Goal: Task Accomplishment & Management: Manage account settings

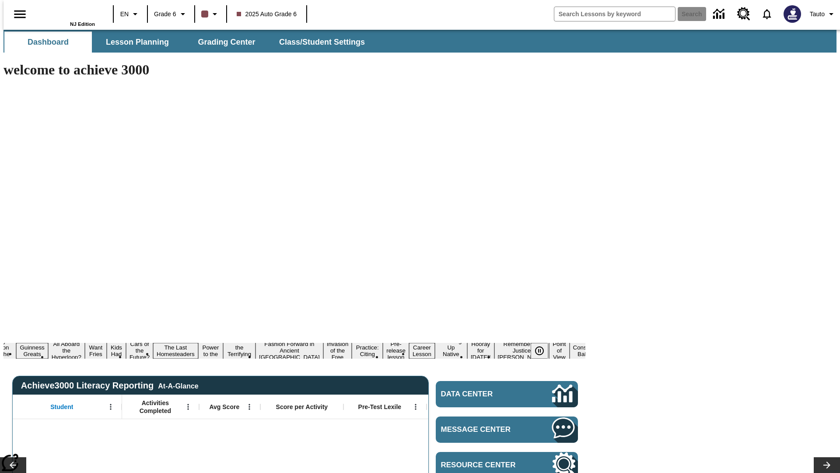
type input "-1"
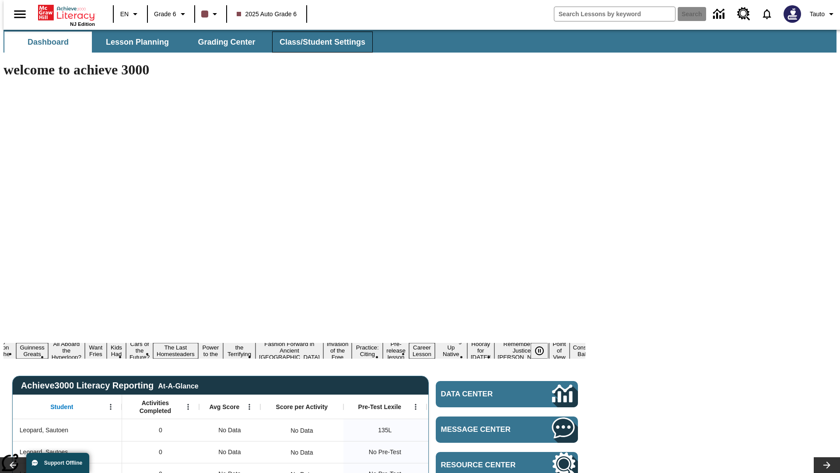
click at [318, 42] on span "Class/Student Settings" at bounding box center [323, 42] width 86 height 10
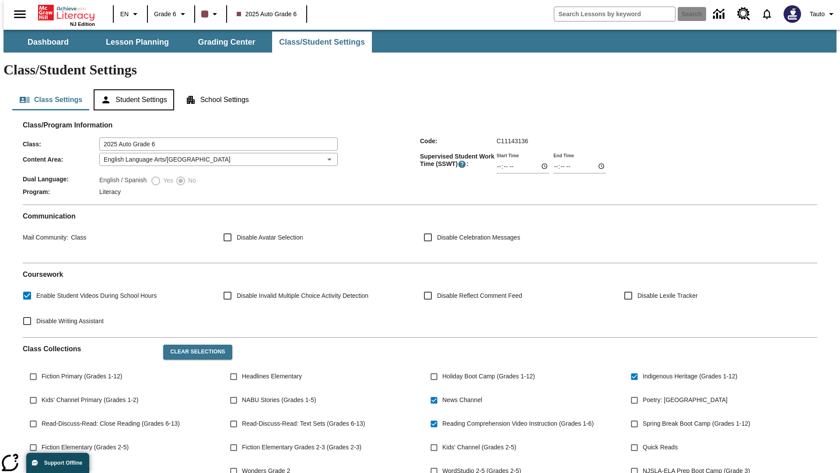
click at [132, 89] on button "Student Settings" at bounding box center [134, 99] width 80 height 21
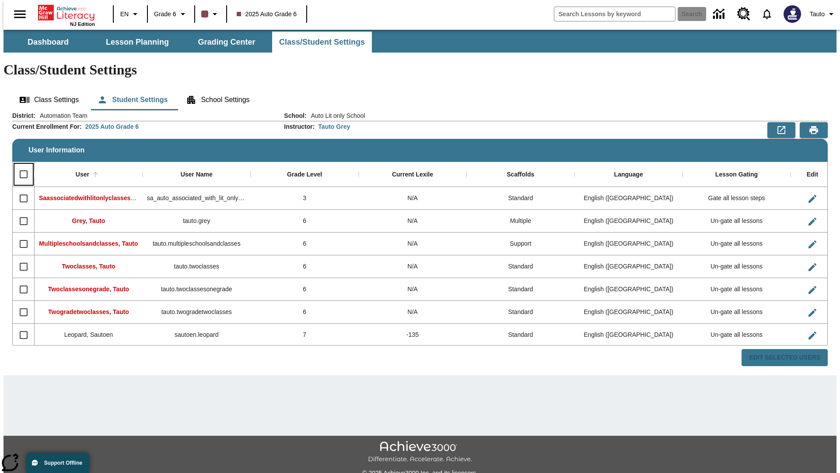
click at [20, 165] on input "Select all rows" at bounding box center [23, 174] width 18 height 18
checkbox input "true"
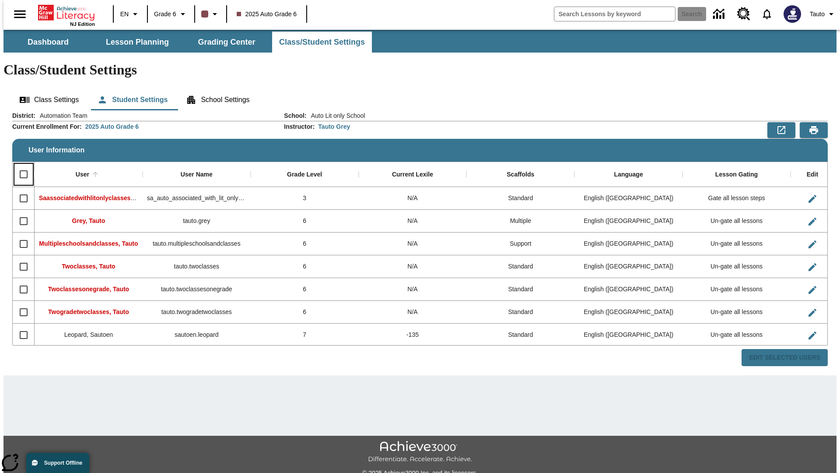
checkbox input "true"
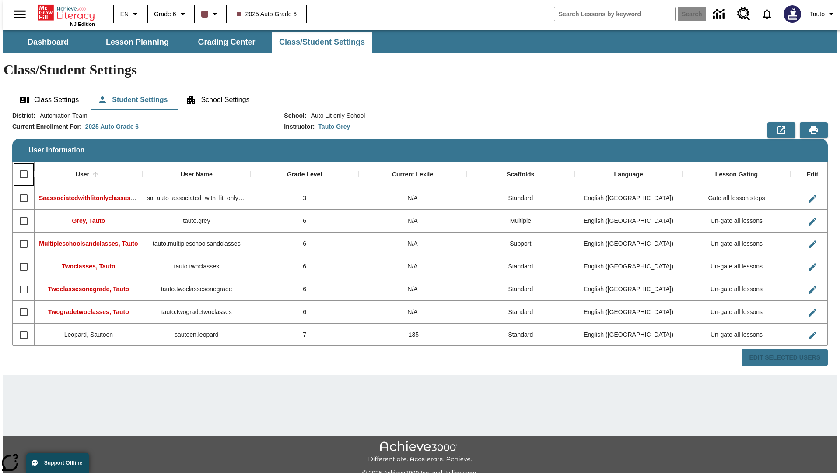
checkbox input "true"
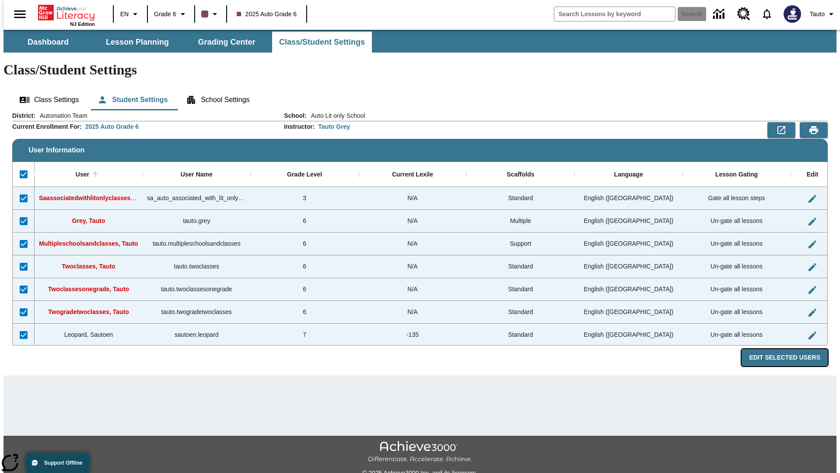
click at [792, 349] on button "Edit Selected Users" at bounding box center [785, 357] width 86 height 17
